Goal: Information Seeking & Learning: Understand process/instructions

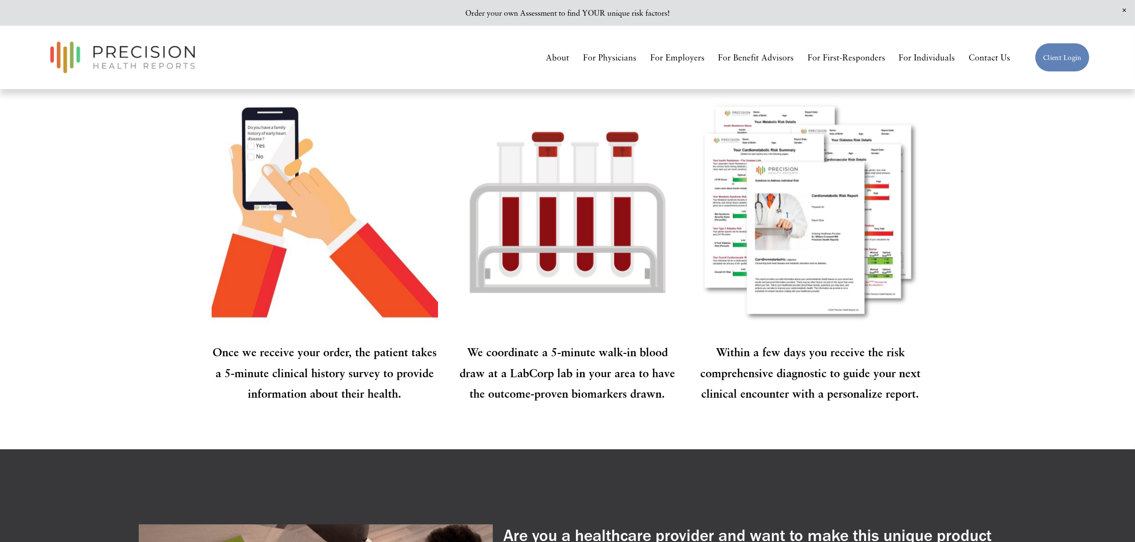
scroll to position [1372, 0]
click at [511, 389] on strong "We coordinate a 5-minute walk-in blood draw at a LabCorp lab in your area to ha…" at bounding box center [569, 372] width 219 height 54
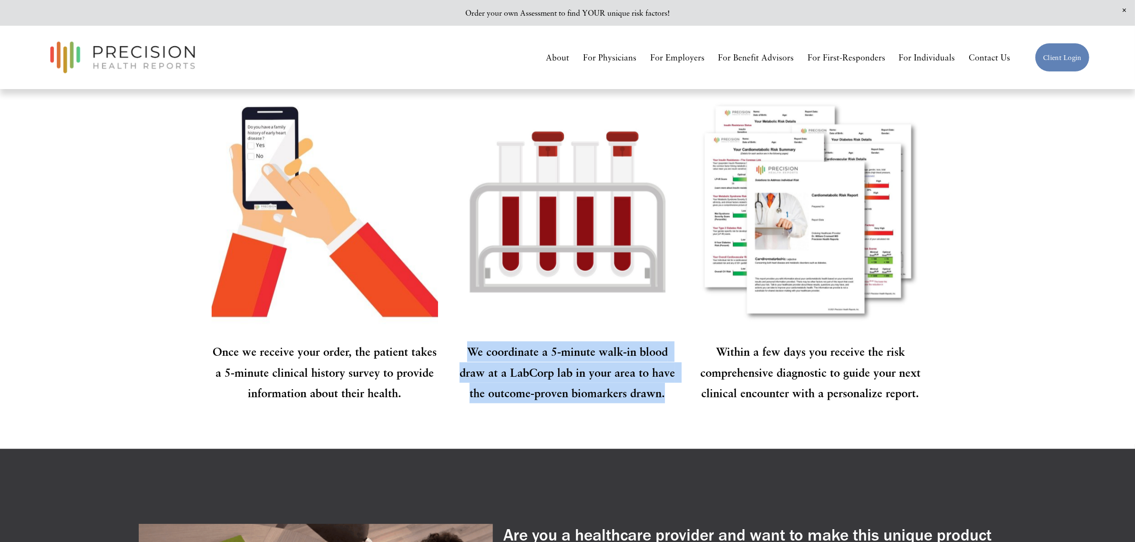
click at [511, 389] on strong "We coordinate a 5-minute walk-in blood draw at a LabCorp lab in your area to ha…" at bounding box center [569, 372] width 219 height 54
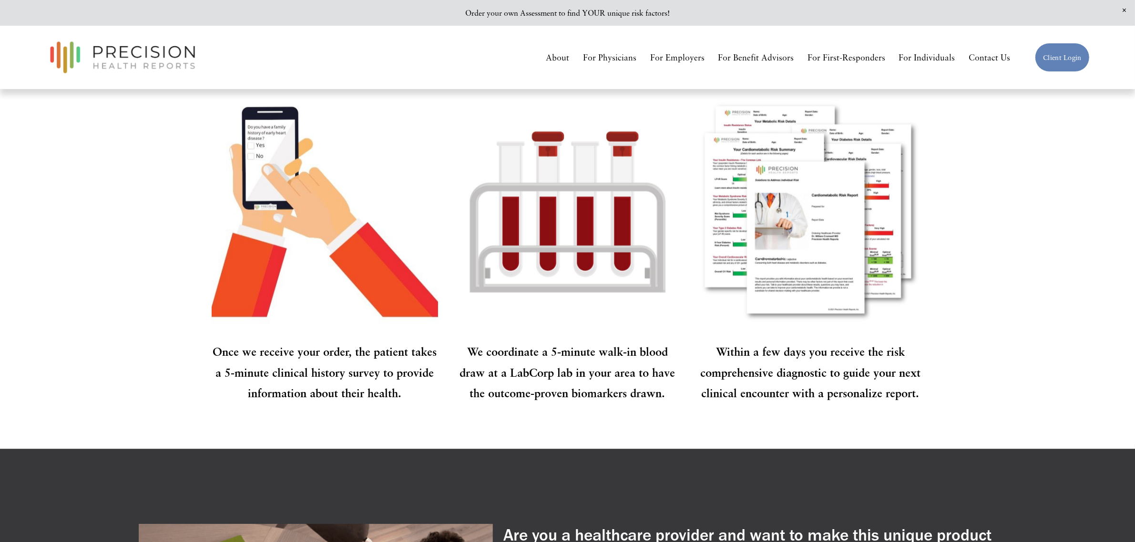
click at [361, 378] on strong "Once we receive your order, the patient takes a 5-minute clinical history surve…" at bounding box center [326, 372] width 227 height 54
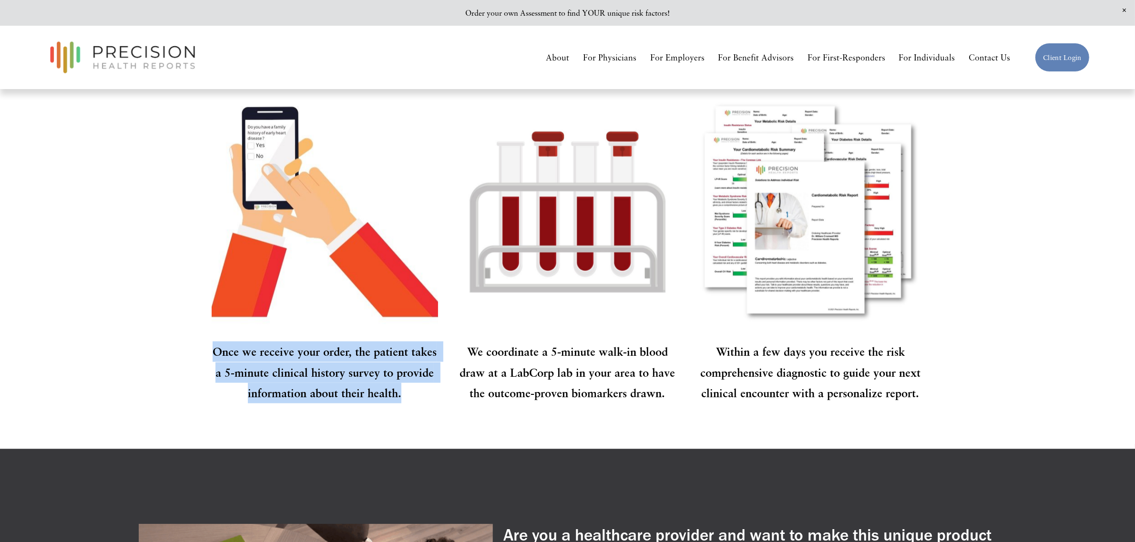
click at [361, 378] on strong "Once we receive your order, the patient takes a 5-minute clinical history surve…" at bounding box center [326, 372] width 227 height 54
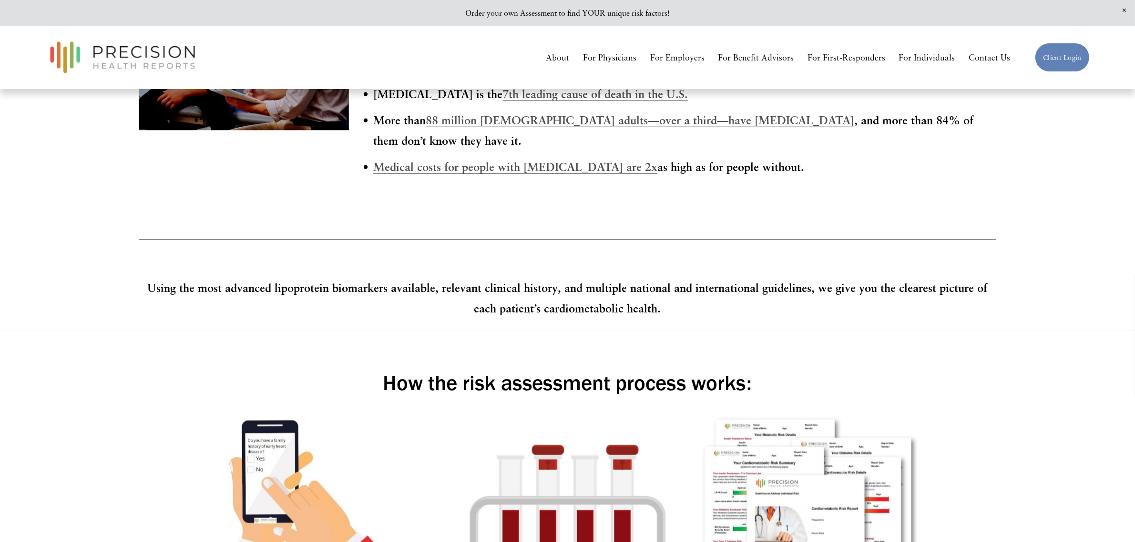
scroll to position [2106, 0]
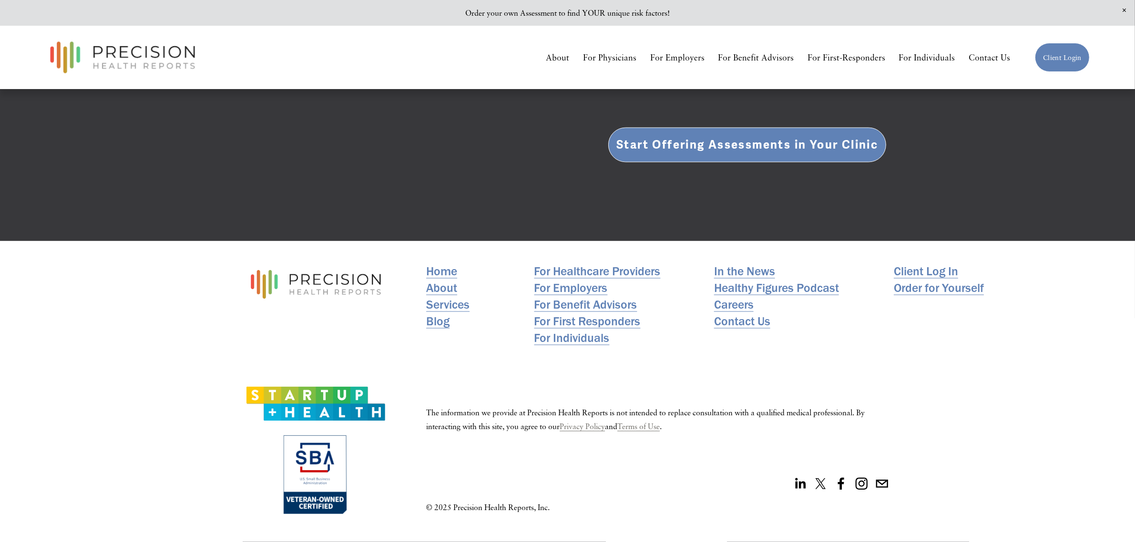
click at [802, 434] on use "linkedin-unauth" at bounding box center [800, 484] width 26 height 26
